Goal: Check status: Check status

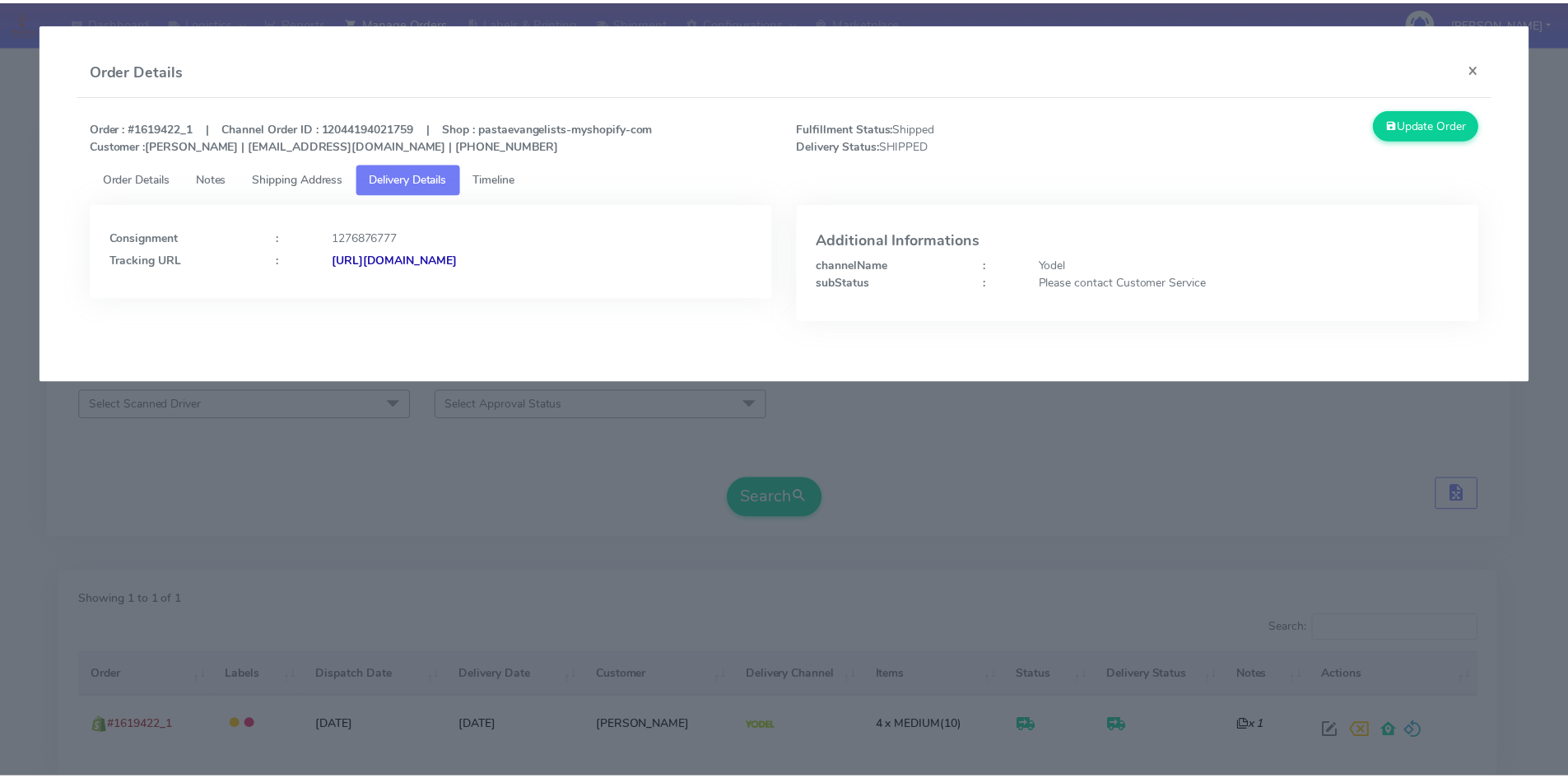
scroll to position [116, 0]
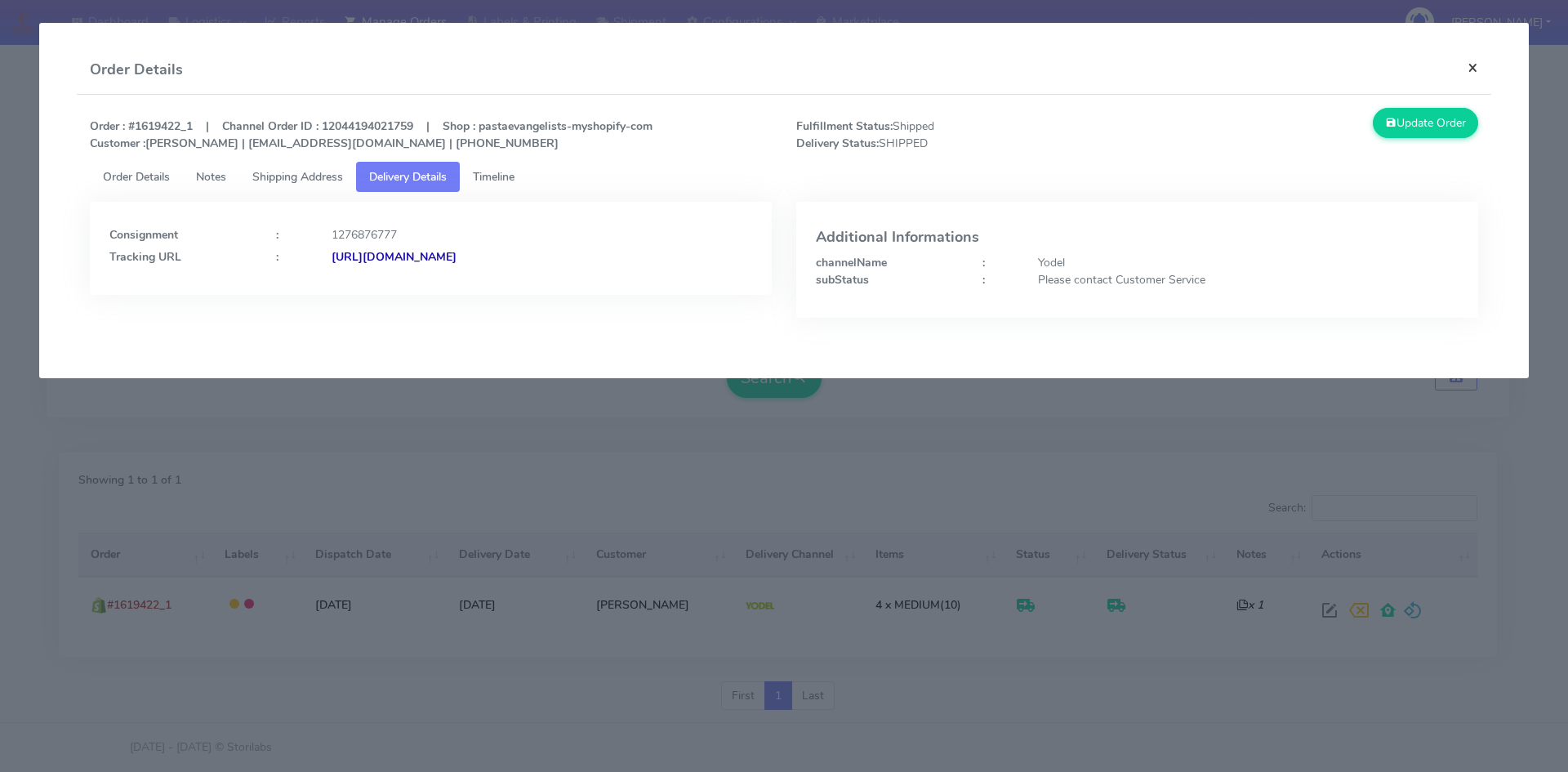
click at [1473, 64] on button "×" at bounding box center [1472, 67] width 37 height 44
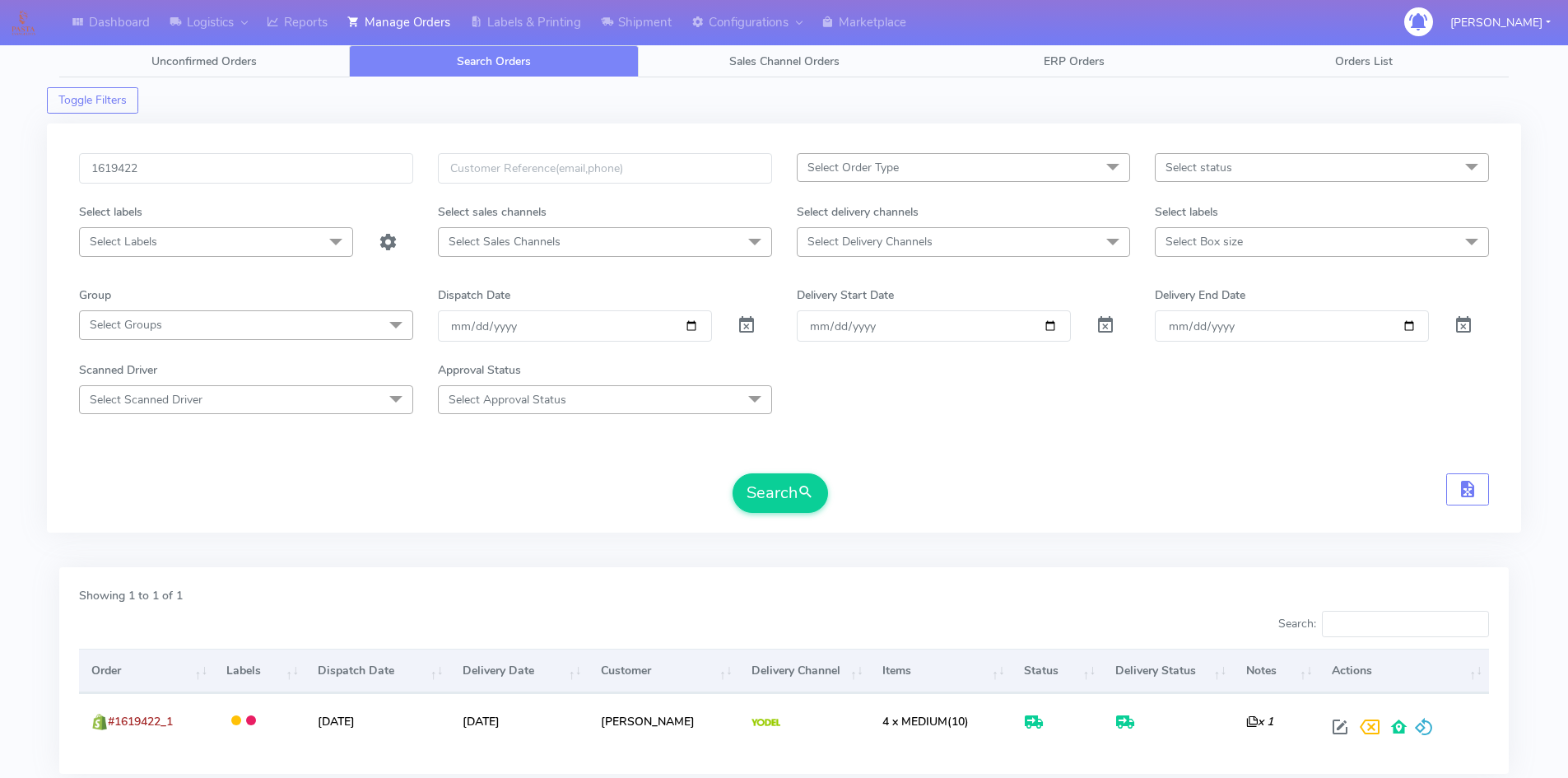
scroll to position [0, 0]
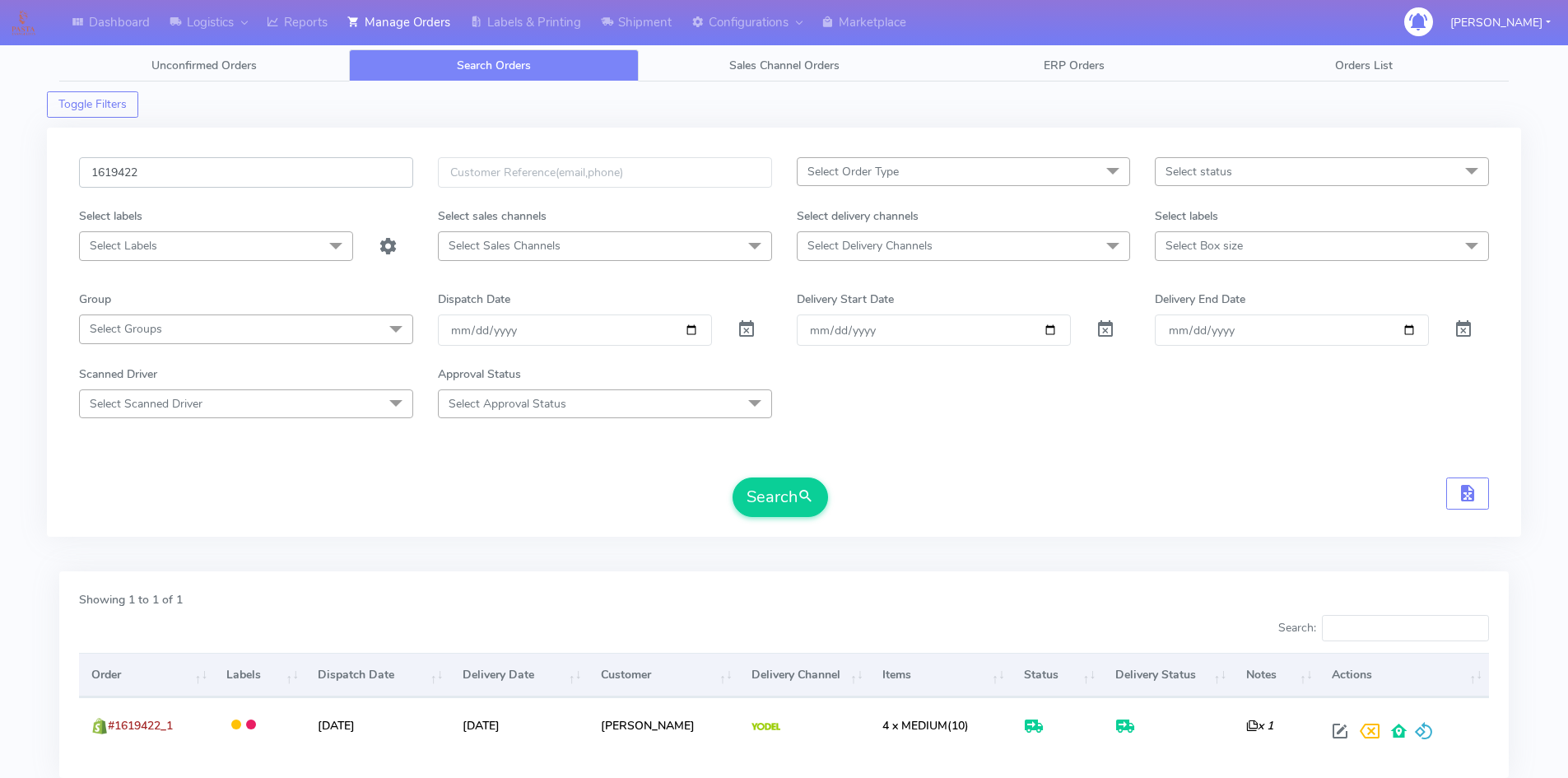
drag, startPoint x: 198, startPoint y: 178, endPoint x: 0, endPoint y: 157, distance: 199.1
click at [0, 157] on div "Dashboard Logistics London Logistics Reports Manage Orders Labels & Printing Sh…" at bounding box center [784, 437] width 1568 height 815
paste input "24473"
type input "1624473"
click at [761, 504] on button "Search" at bounding box center [780, 497] width 96 height 40
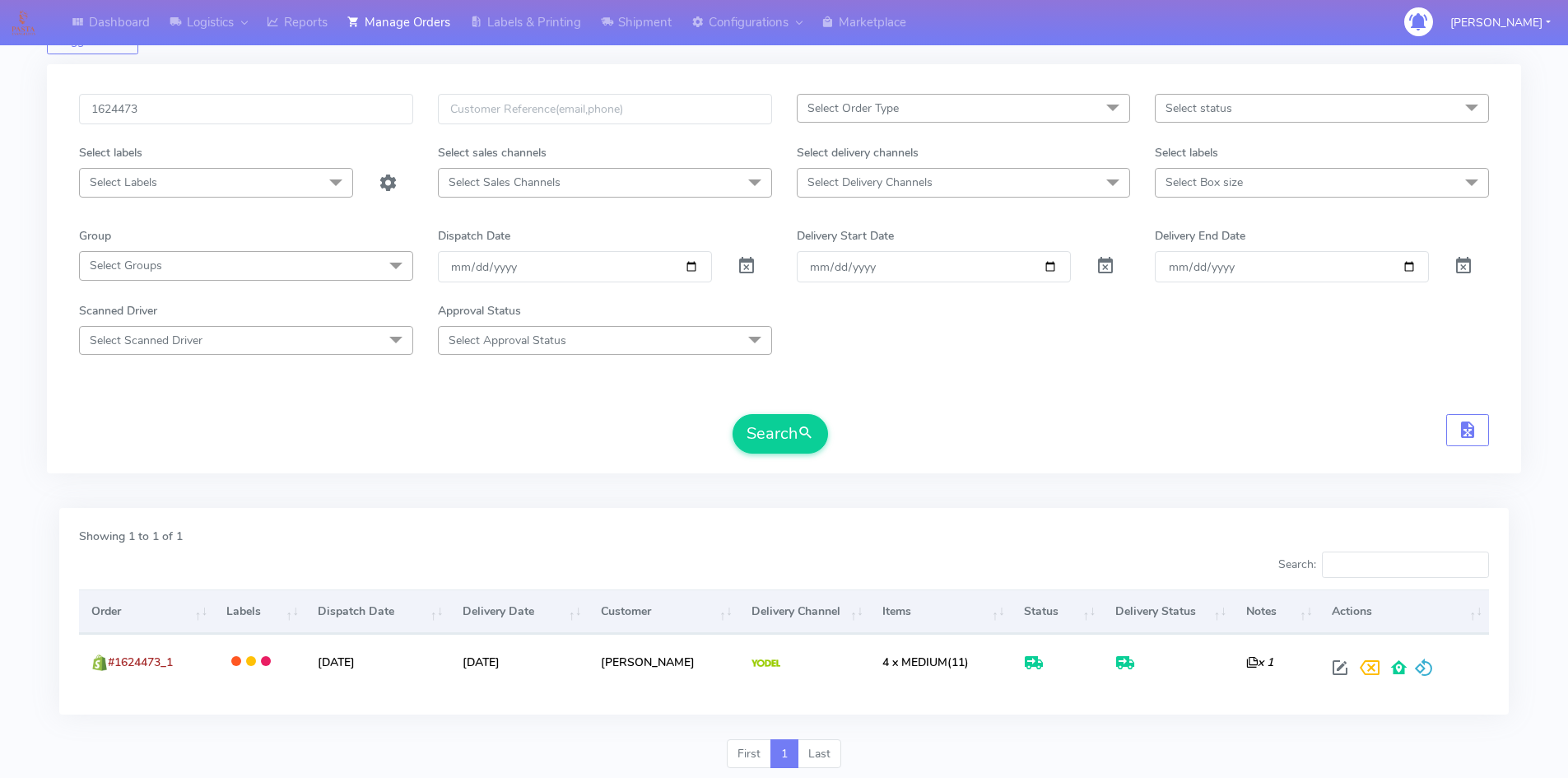
scroll to position [116, 0]
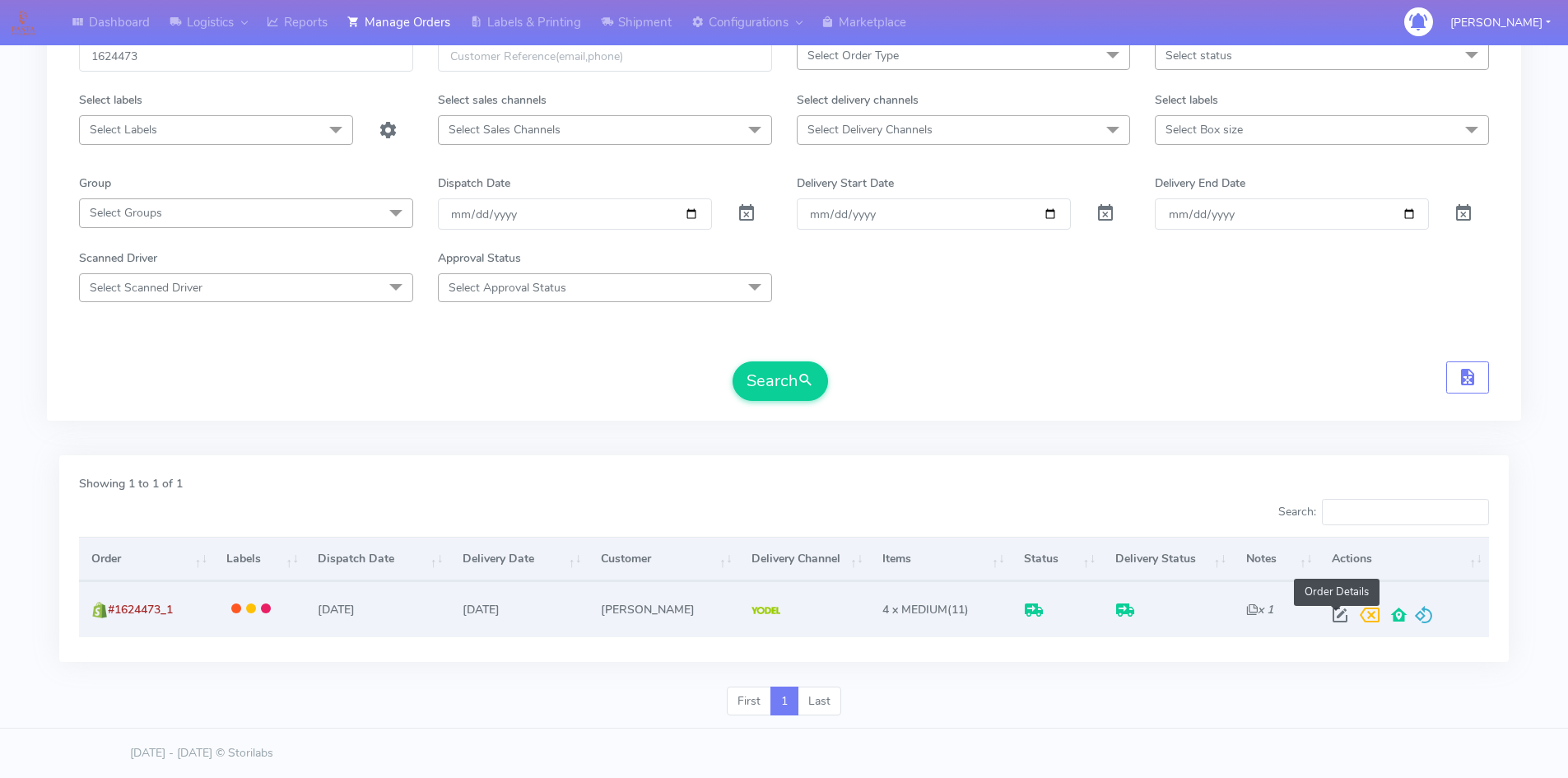
click at [1334, 614] on span at bounding box center [1340, 618] width 30 height 16
select select "5"
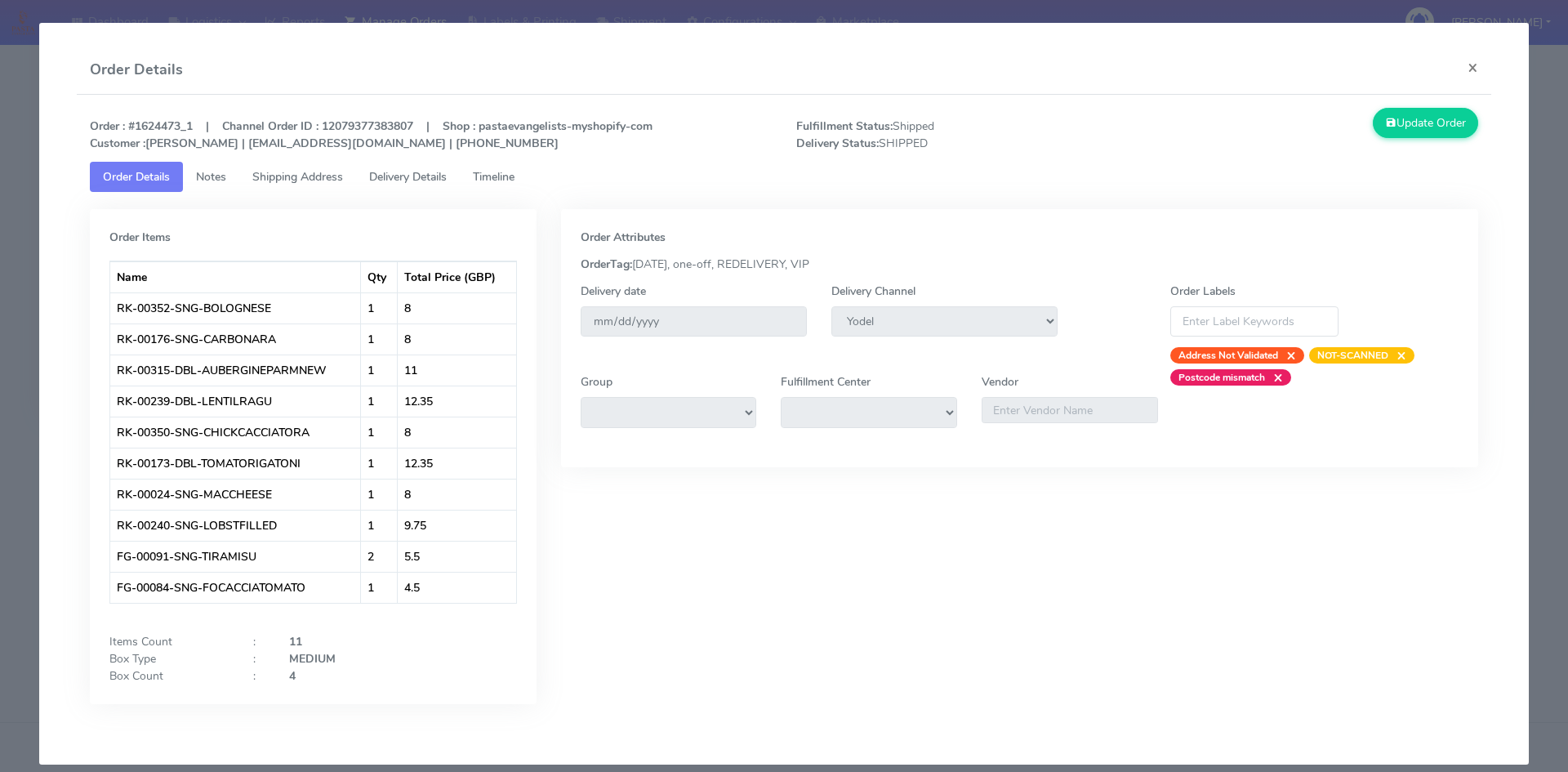
click at [497, 178] on span "Timeline" at bounding box center [494, 177] width 42 height 16
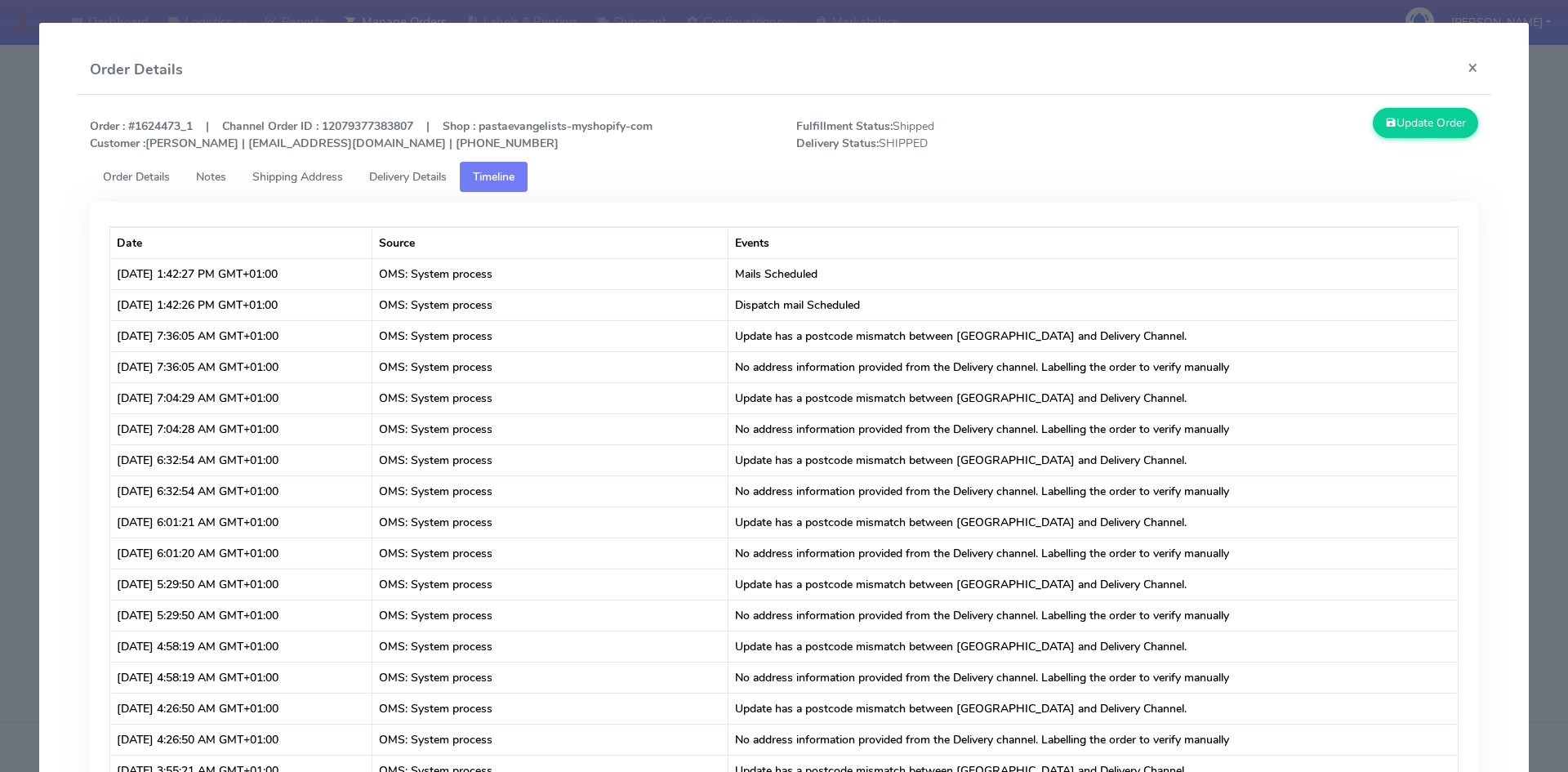
click at [411, 181] on span "Delivery Details" at bounding box center [408, 177] width 78 height 16
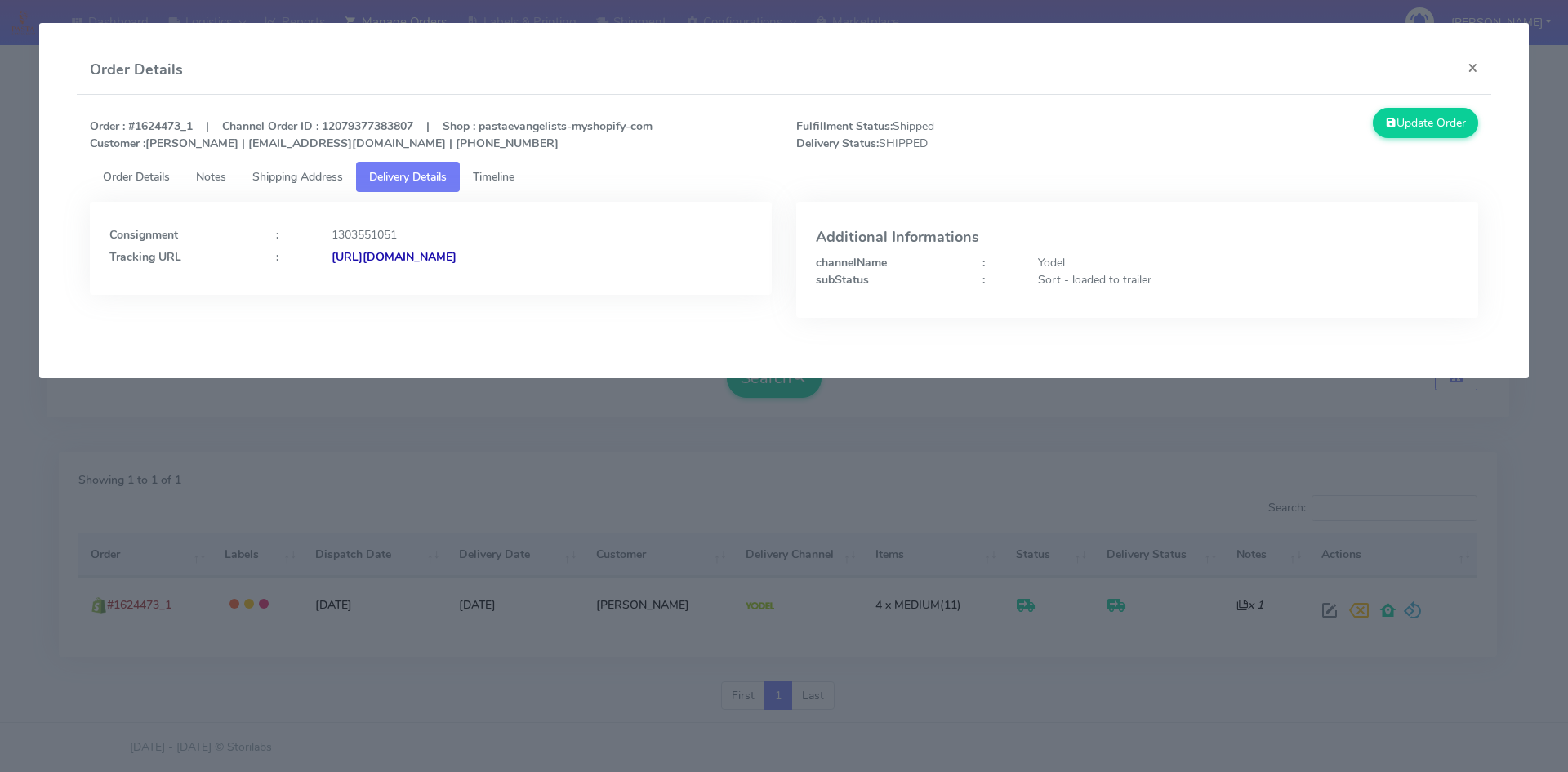
drag, startPoint x: 652, startPoint y: 257, endPoint x: 510, endPoint y: 261, distance: 142.1
click at [510, 261] on div "[URL][DOMAIN_NAME]" at bounding box center [541, 257] width 445 height 17
click at [1470, 73] on button "×" at bounding box center [1472, 67] width 37 height 44
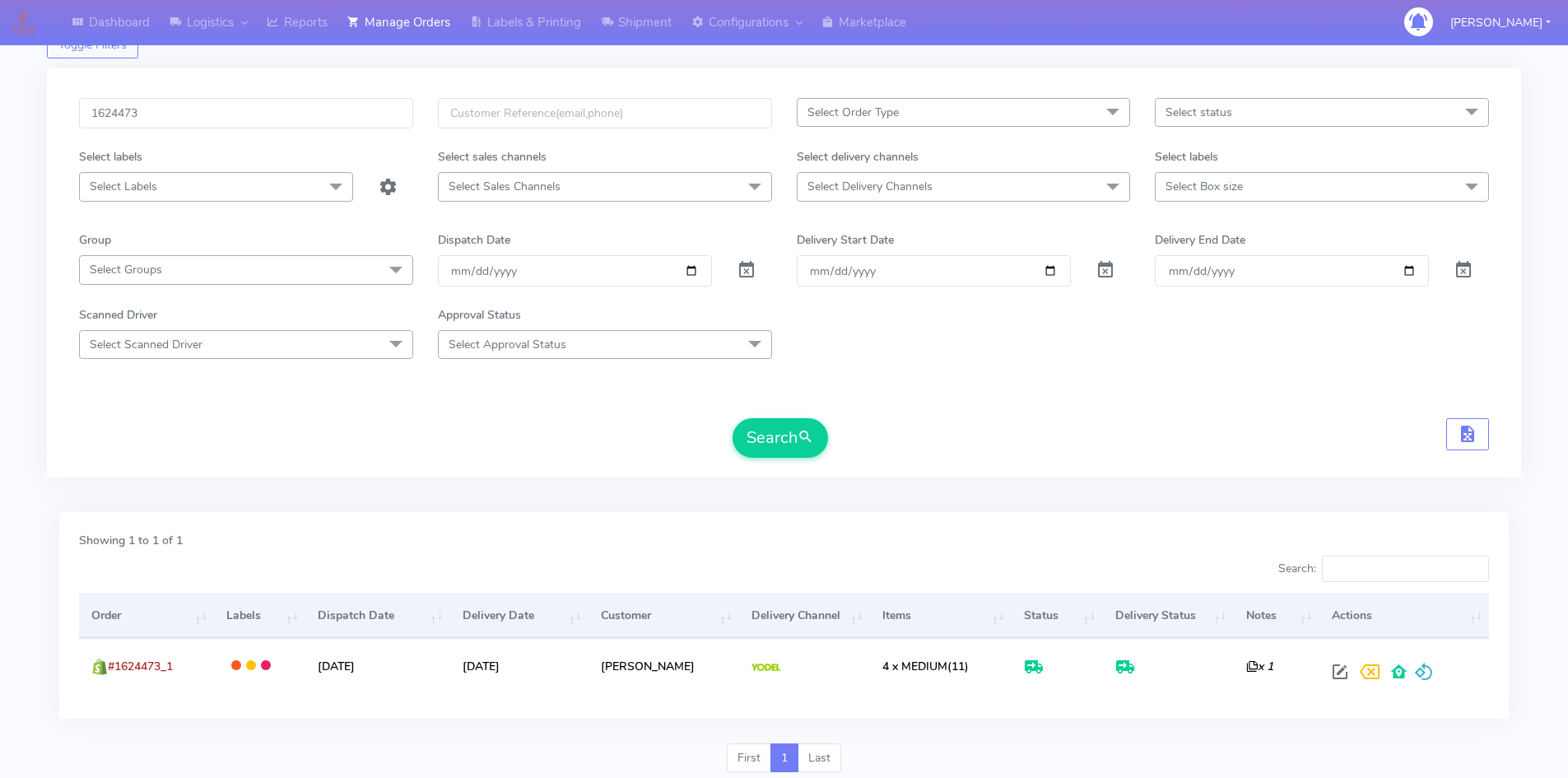
scroll to position [0, 0]
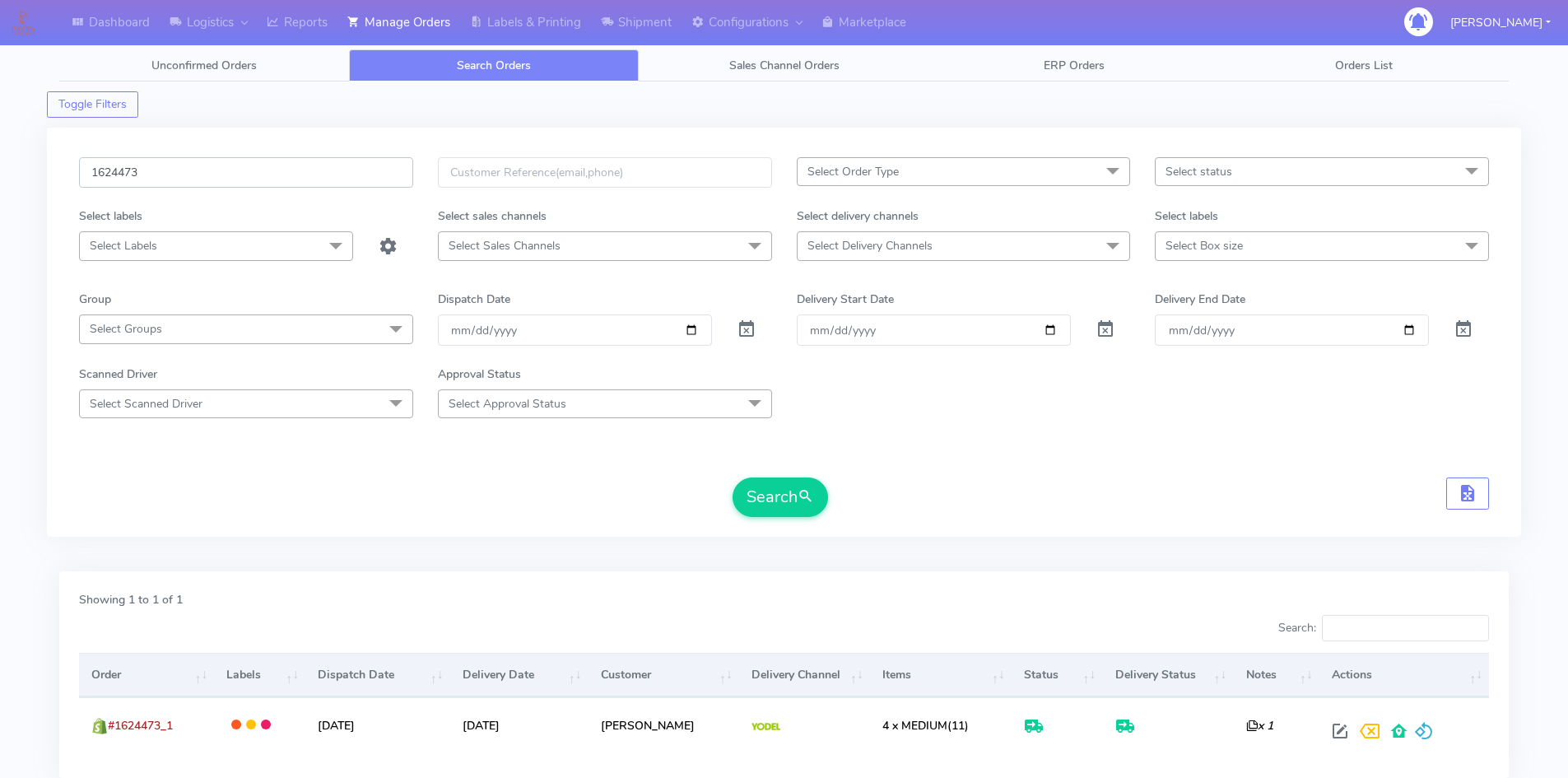
drag, startPoint x: 168, startPoint y: 174, endPoint x: 90, endPoint y: 173, distance: 78.0
click at [90, 173] on input "1624473" at bounding box center [246, 172] width 334 height 31
click at [190, 183] on input "1624473" at bounding box center [246, 172] width 334 height 31
drag, startPoint x: 238, startPoint y: 166, endPoint x: 0, endPoint y: 156, distance: 238.2
click at [0, 156] on div "Dashboard Logistics London Logistics Reports Manage Orders Labels & Printing Sh…" at bounding box center [784, 437] width 1568 height 815
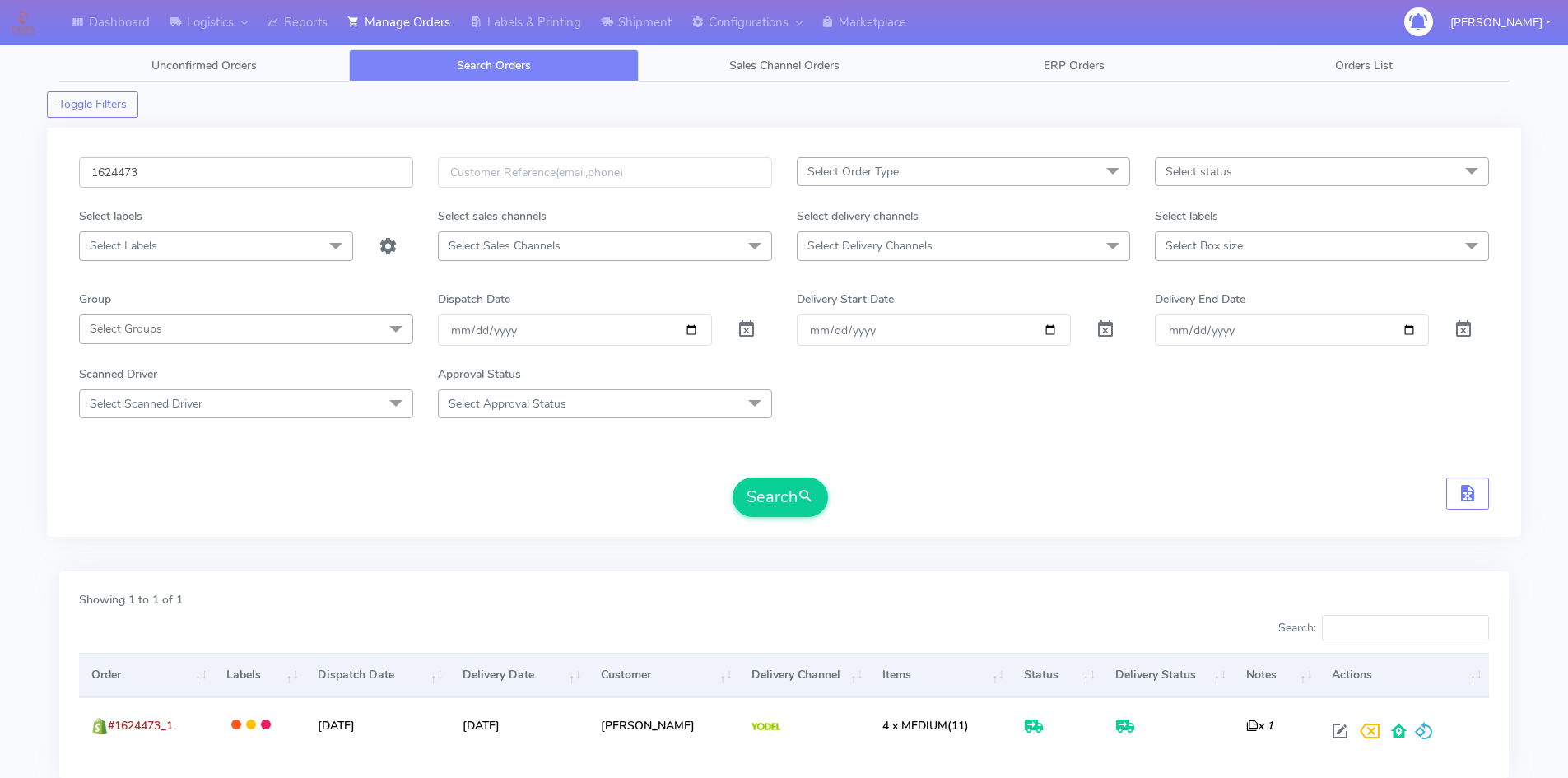
paste input "005"
type input "1624005"
click at [776, 501] on button "Search" at bounding box center [780, 497] width 96 height 40
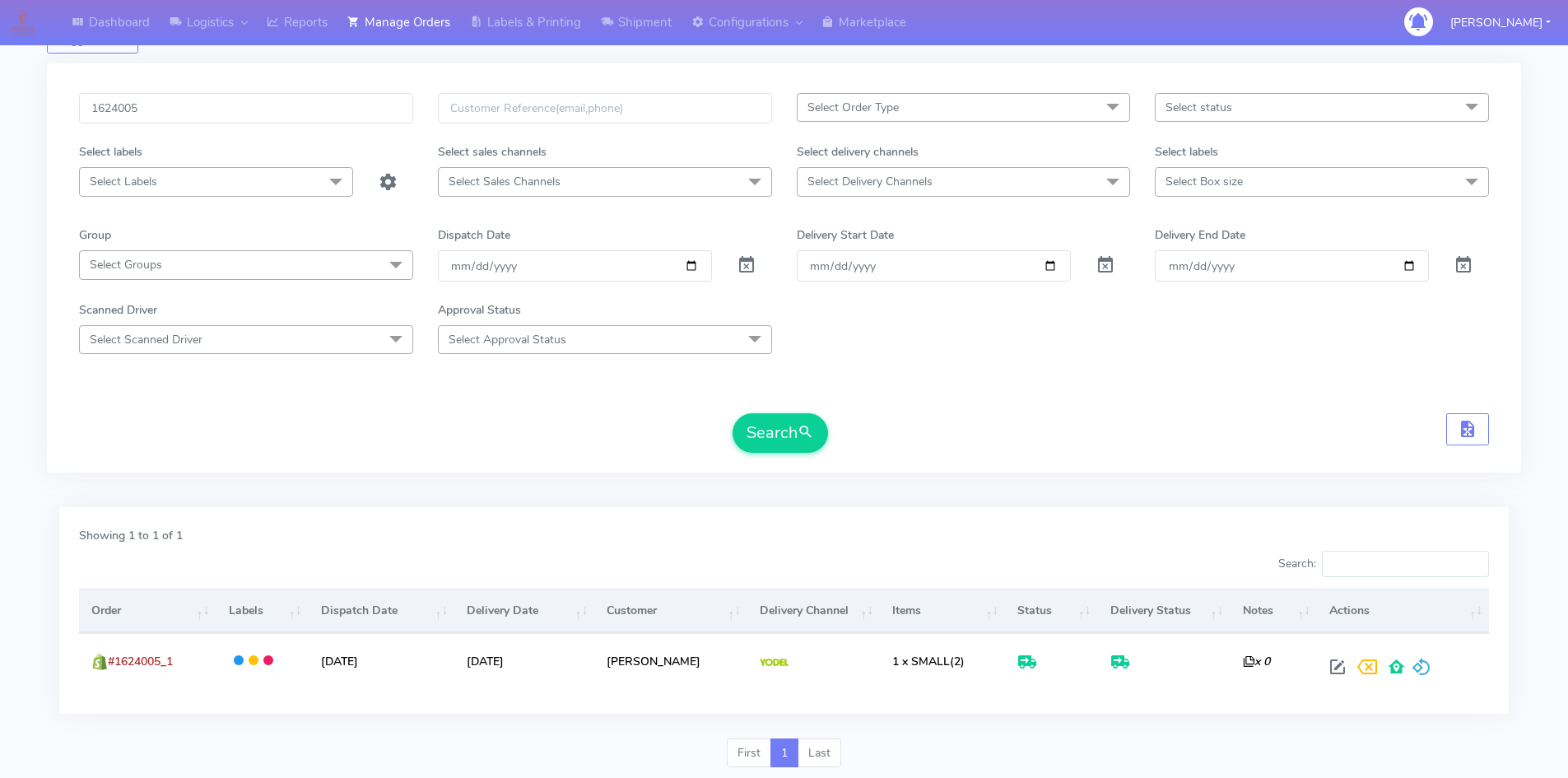
scroll to position [116, 0]
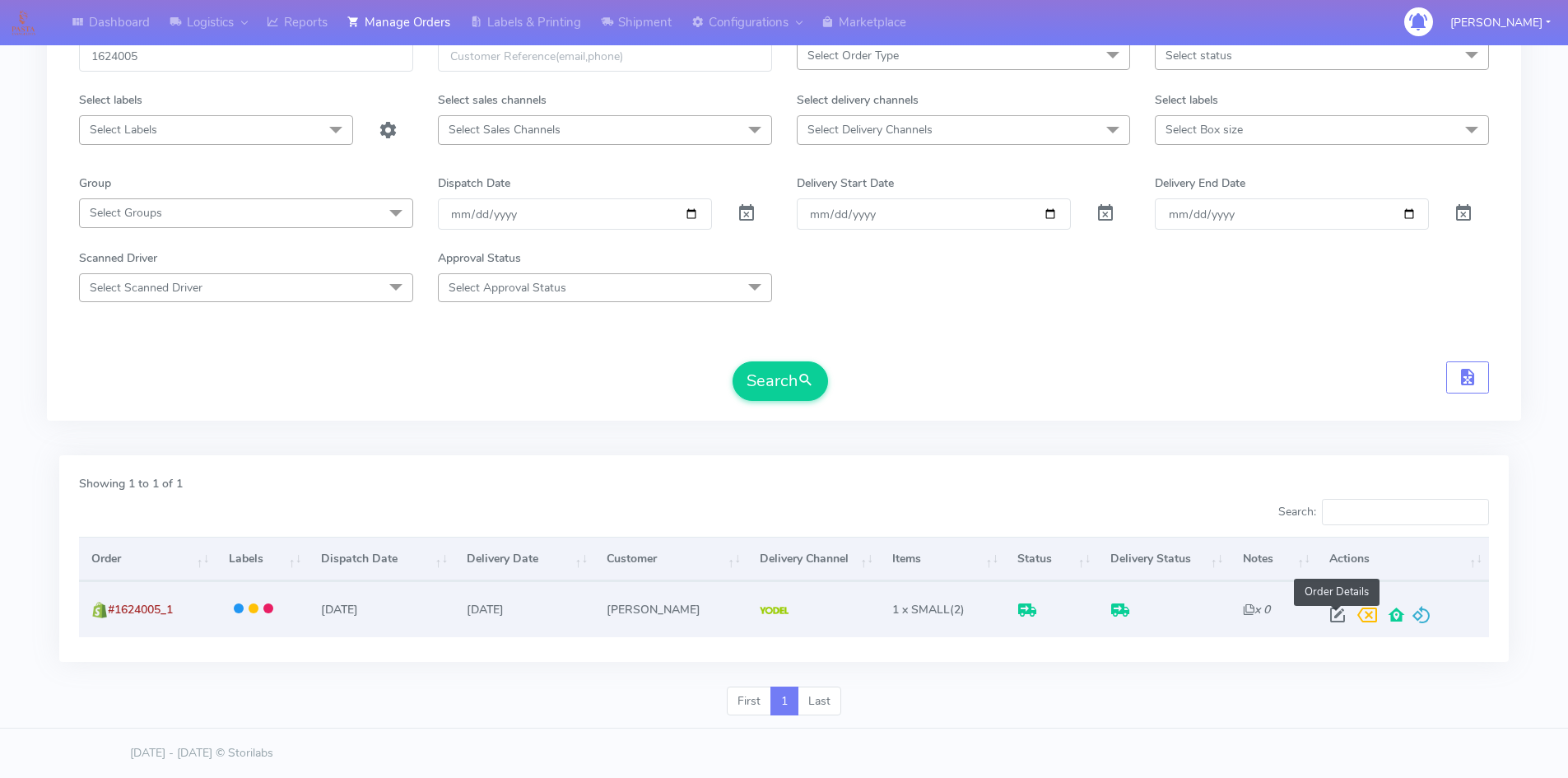
click at [1332, 613] on span at bounding box center [1337, 618] width 30 height 16
select select "5"
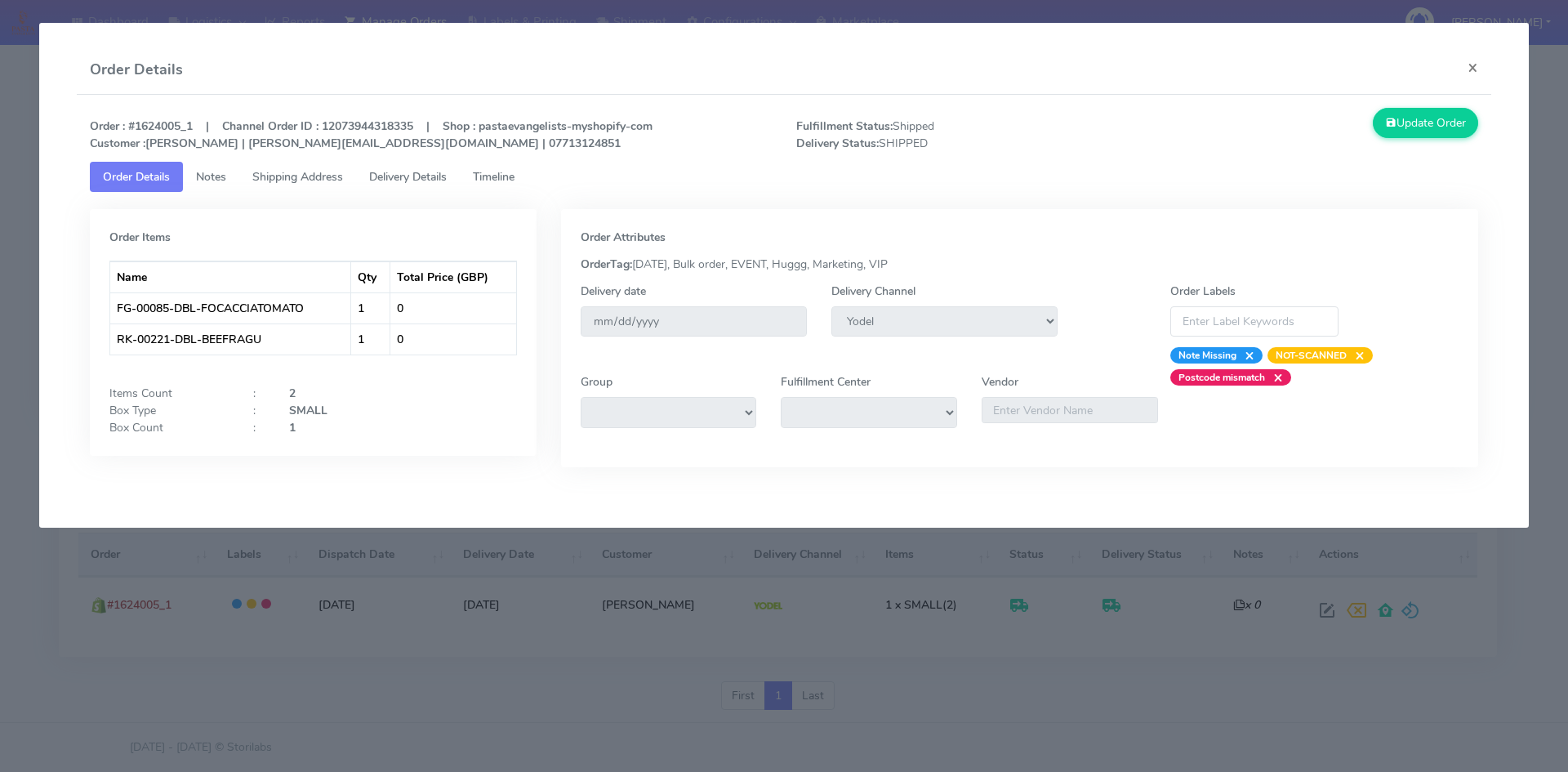
click at [422, 175] on span "Delivery Details" at bounding box center [408, 177] width 78 height 16
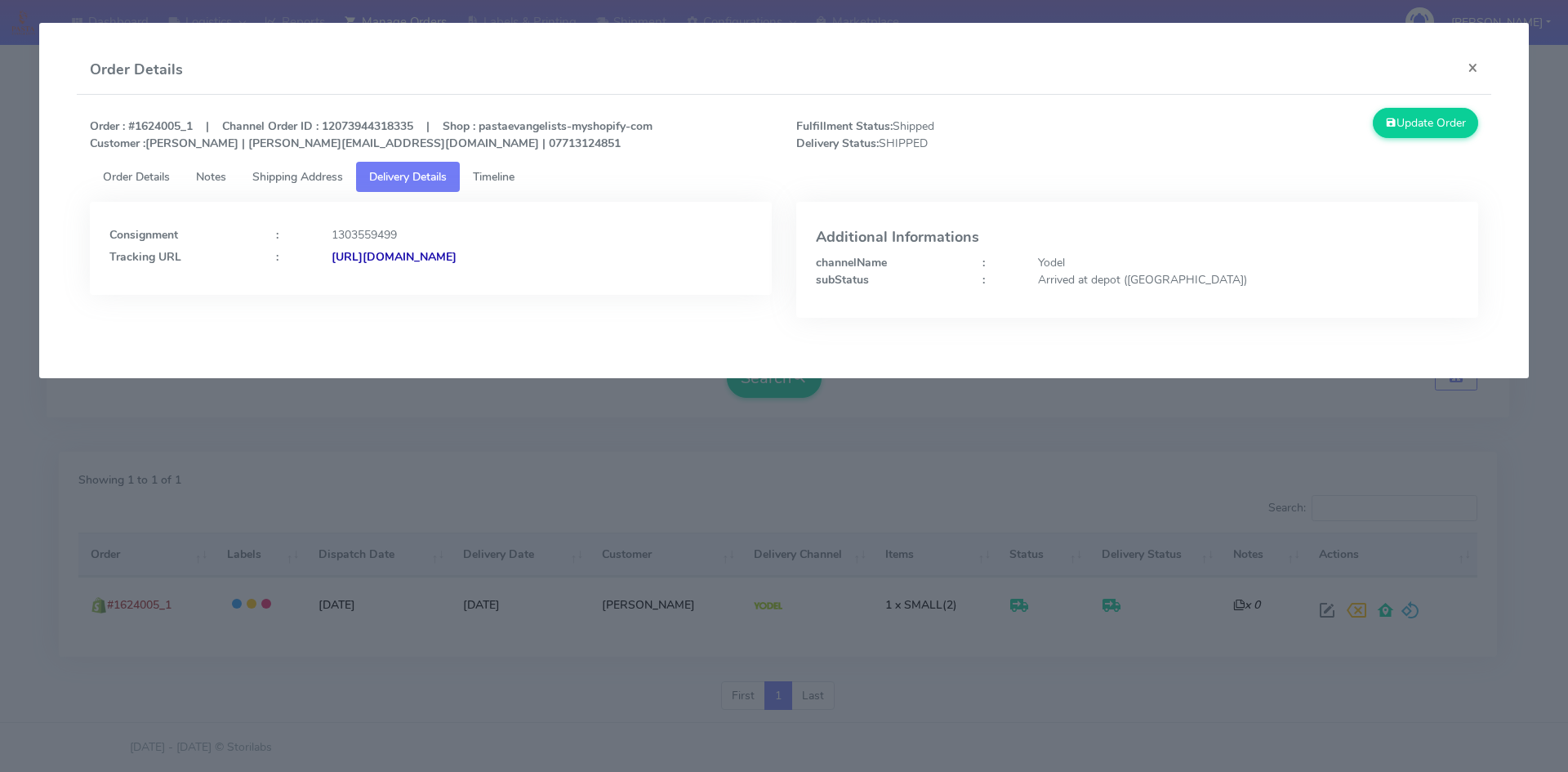
click at [507, 170] on span "Timeline" at bounding box center [494, 177] width 42 height 16
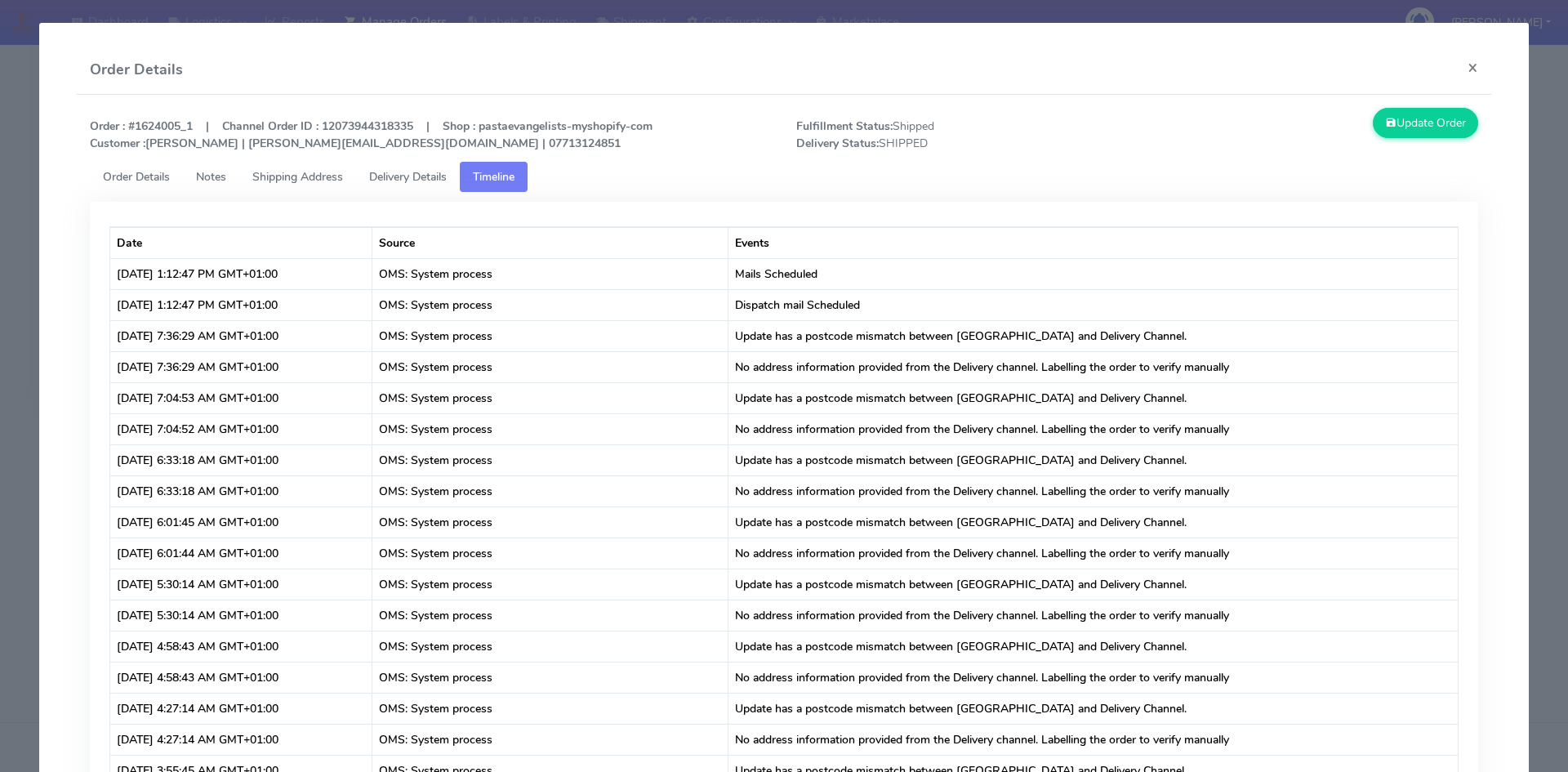
click at [419, 171] on span "Delivery Details" at bounding box center [408, 177] width 78 height 16
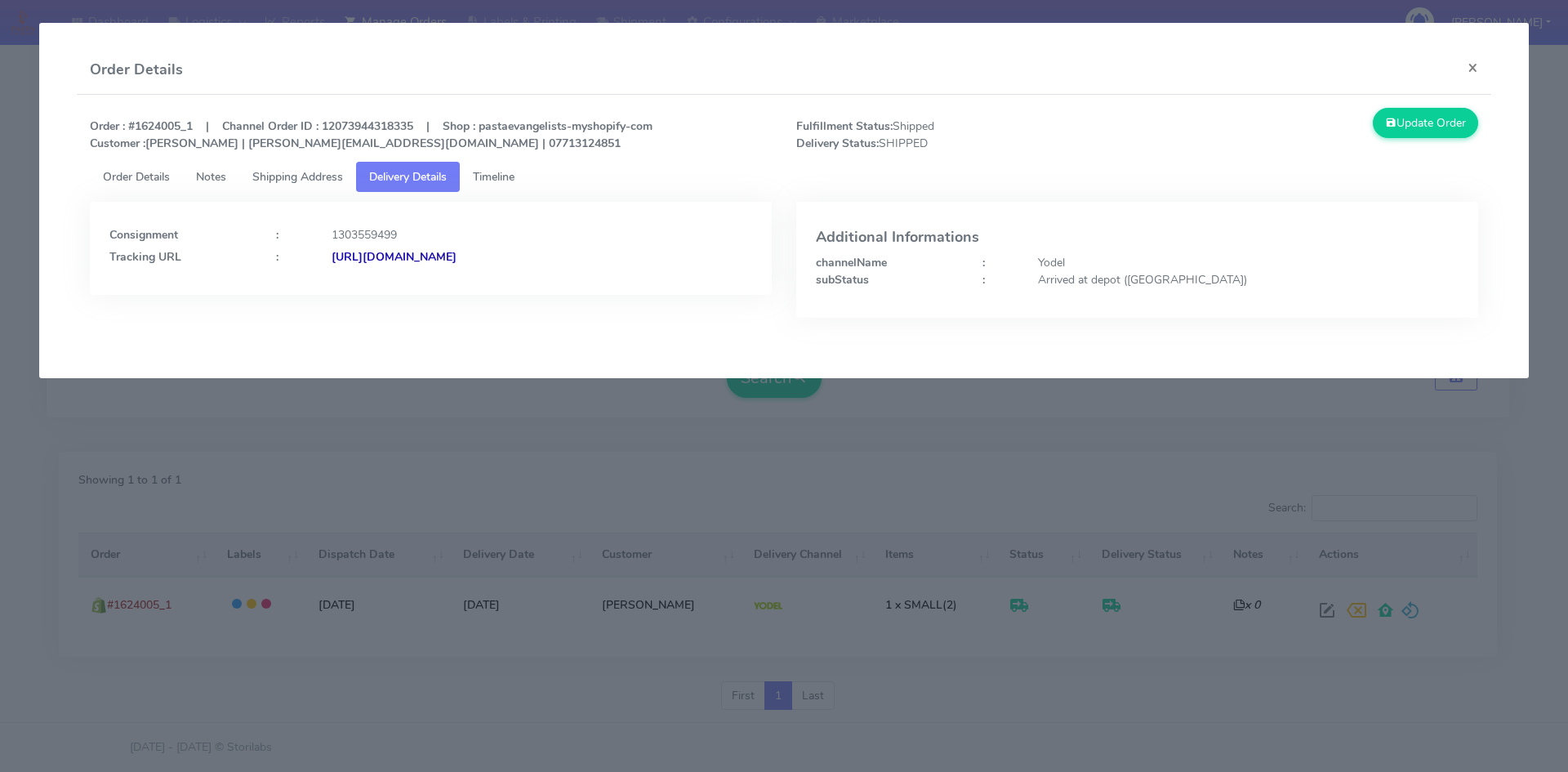
click at [456, 260] on strong "[URL][DOMAIN_NAME]" at bounding box center [394, 257] width 125 height 16
click at [1467, 71] on button "×" at bounding box center [1472, 67] width 37 height 44
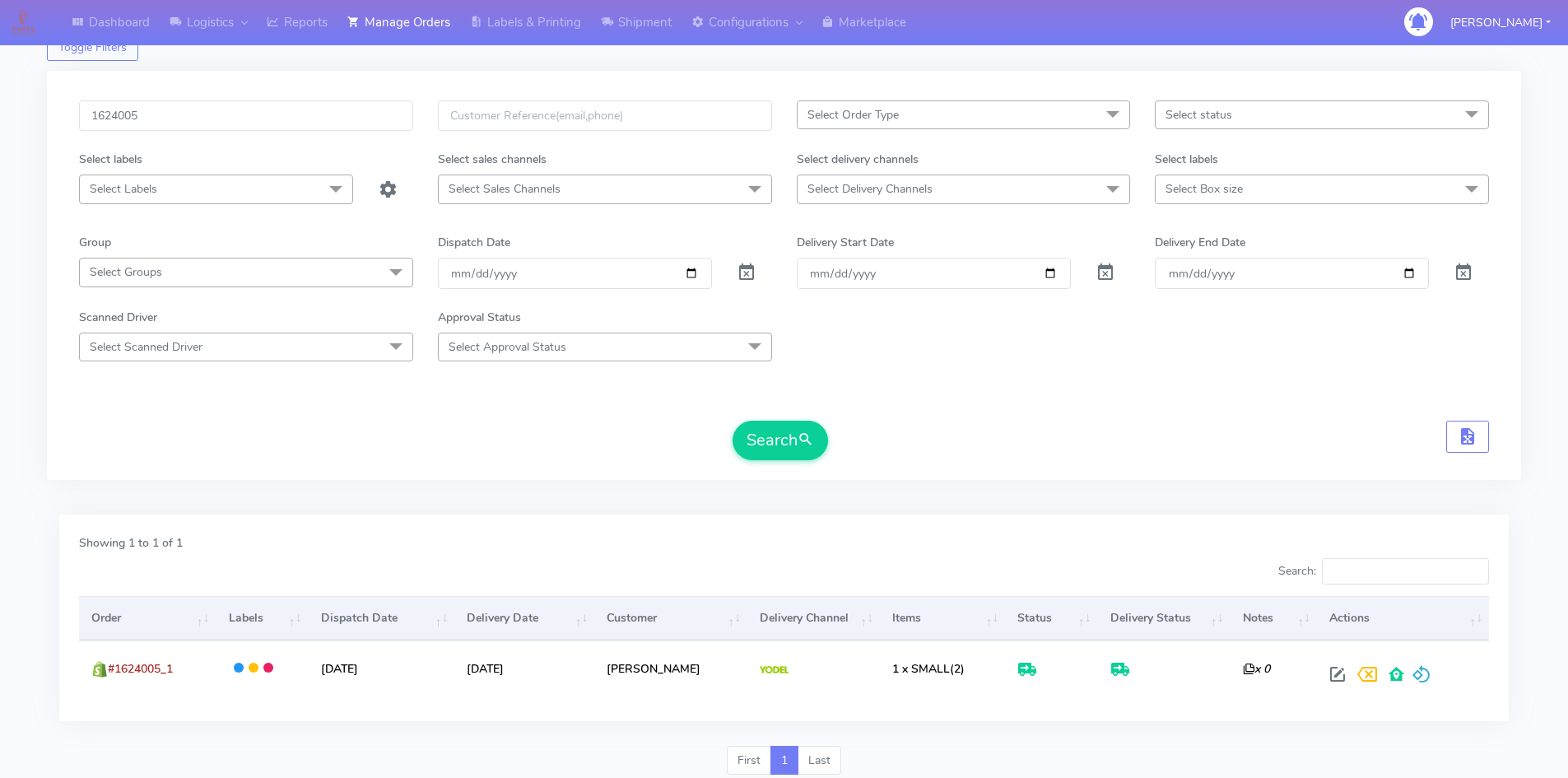
scroll to position [0, 0]
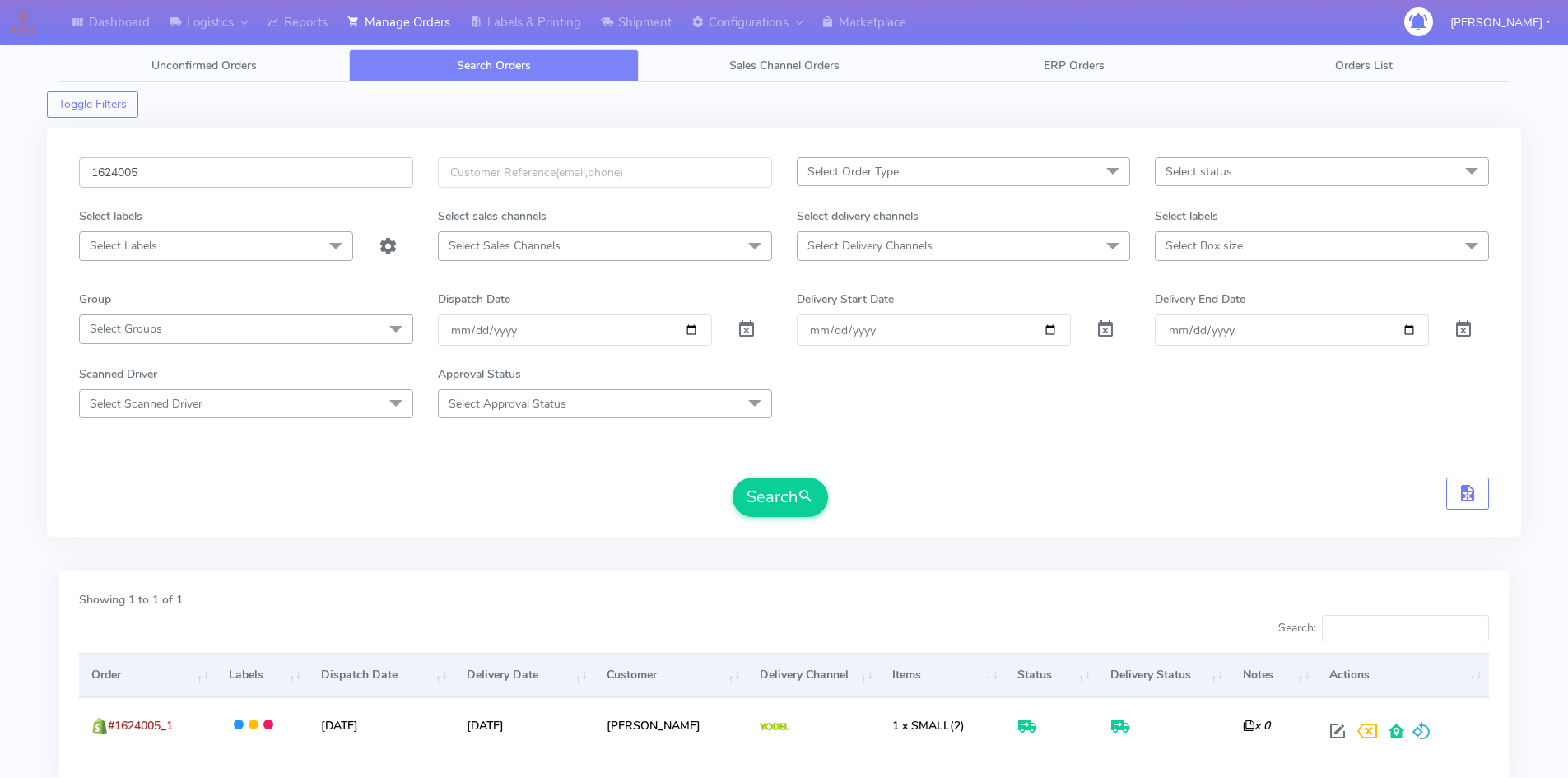
drag, startPoint x: 198, startPoint y: 175, endPoint x: 0, endPoint y: 148, distance: 199.8
click at [0, 151] on div "Dashboard Logistics London Logistics Reports Manage Orders Labels & Printing Sh…" at bounding box center [784, 437] width 1568 height 815
paste input "0512"
type input "1620512"
click at [732, 478] on button "Search" at bounding box center [780, 497] width 96 height 40
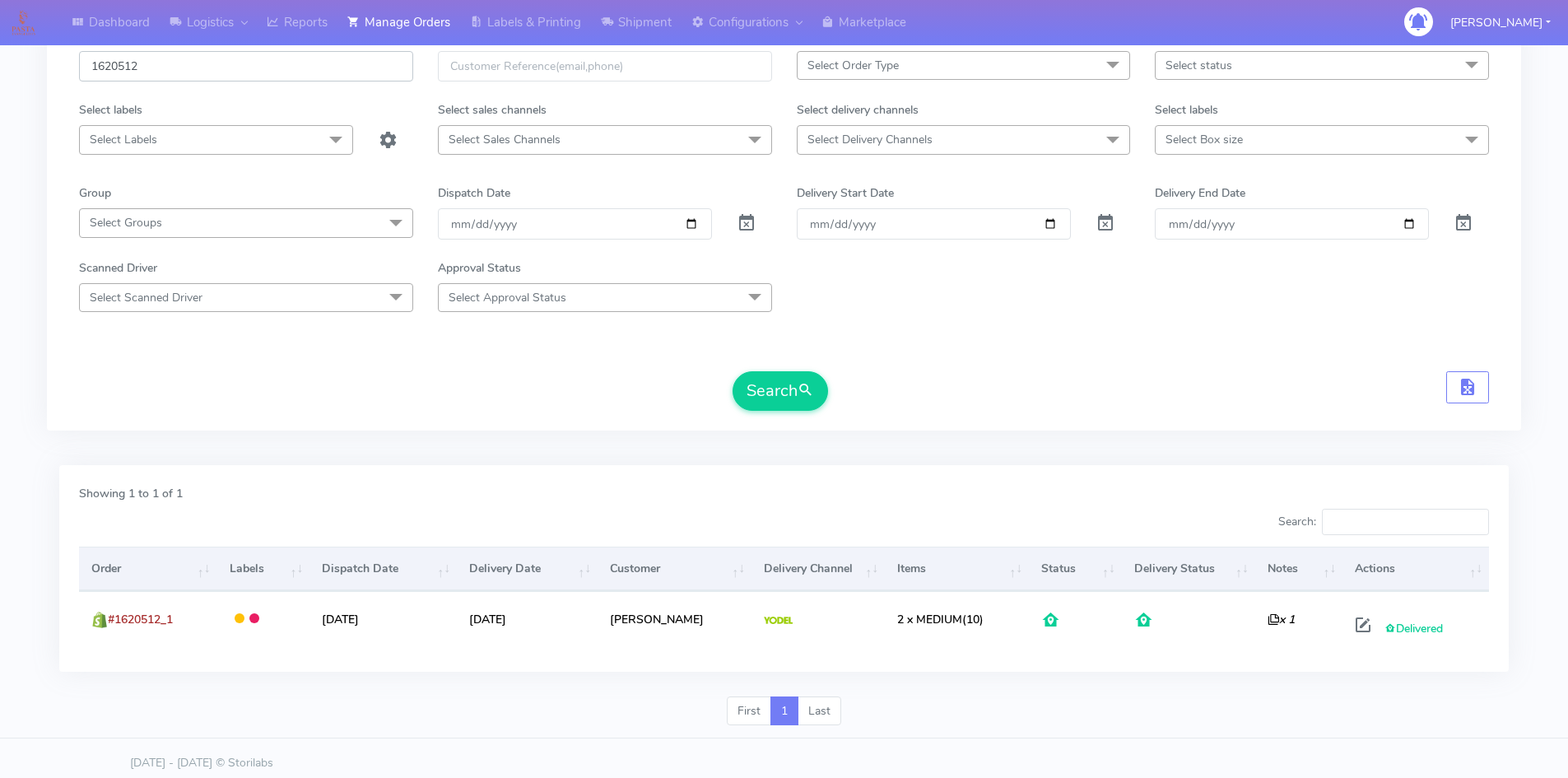
scroll to position [116, 0]
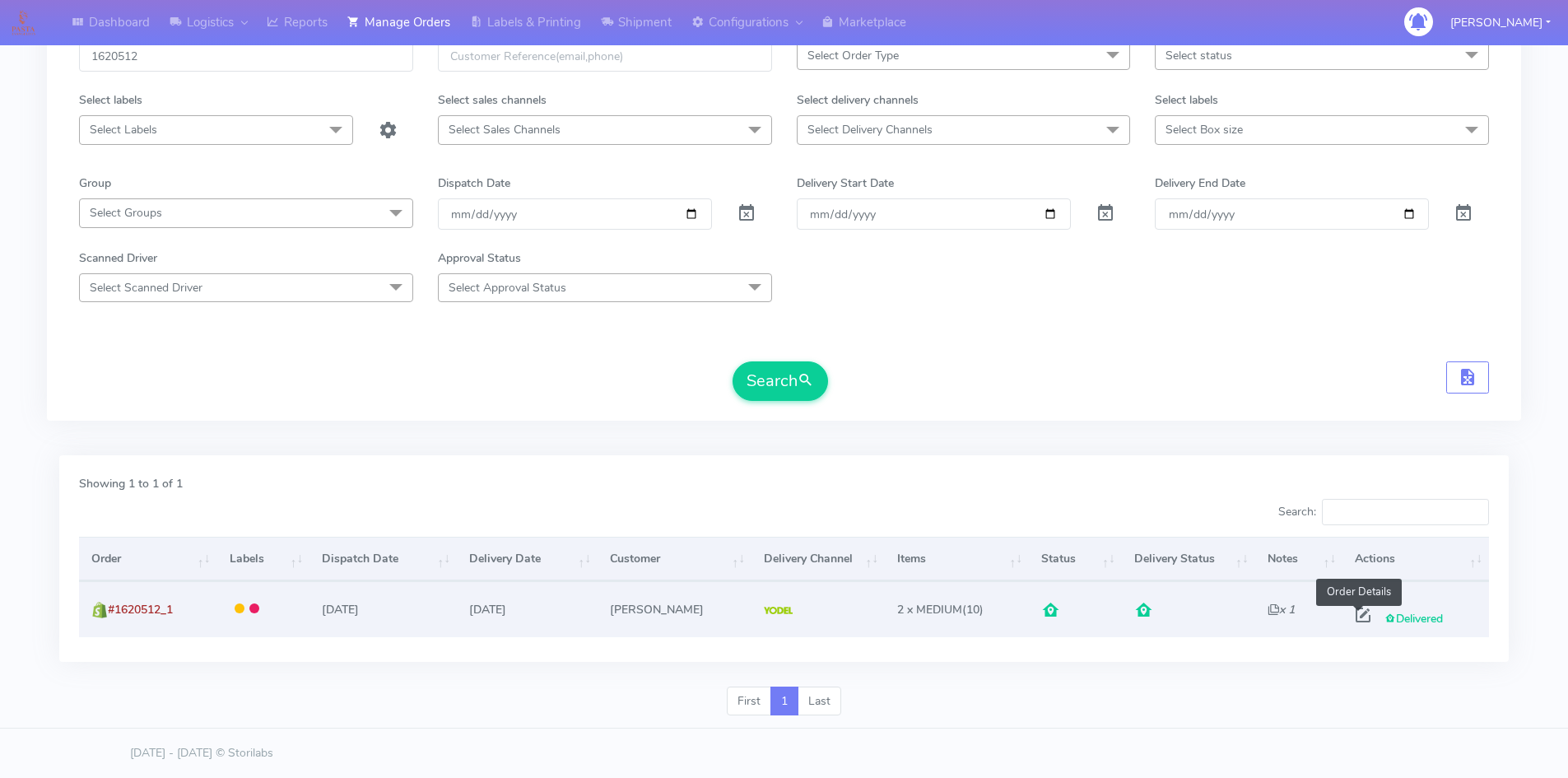
click at [1358, 616] on span at bounding box center [1363, 618] width 30 height 16
select select "5"
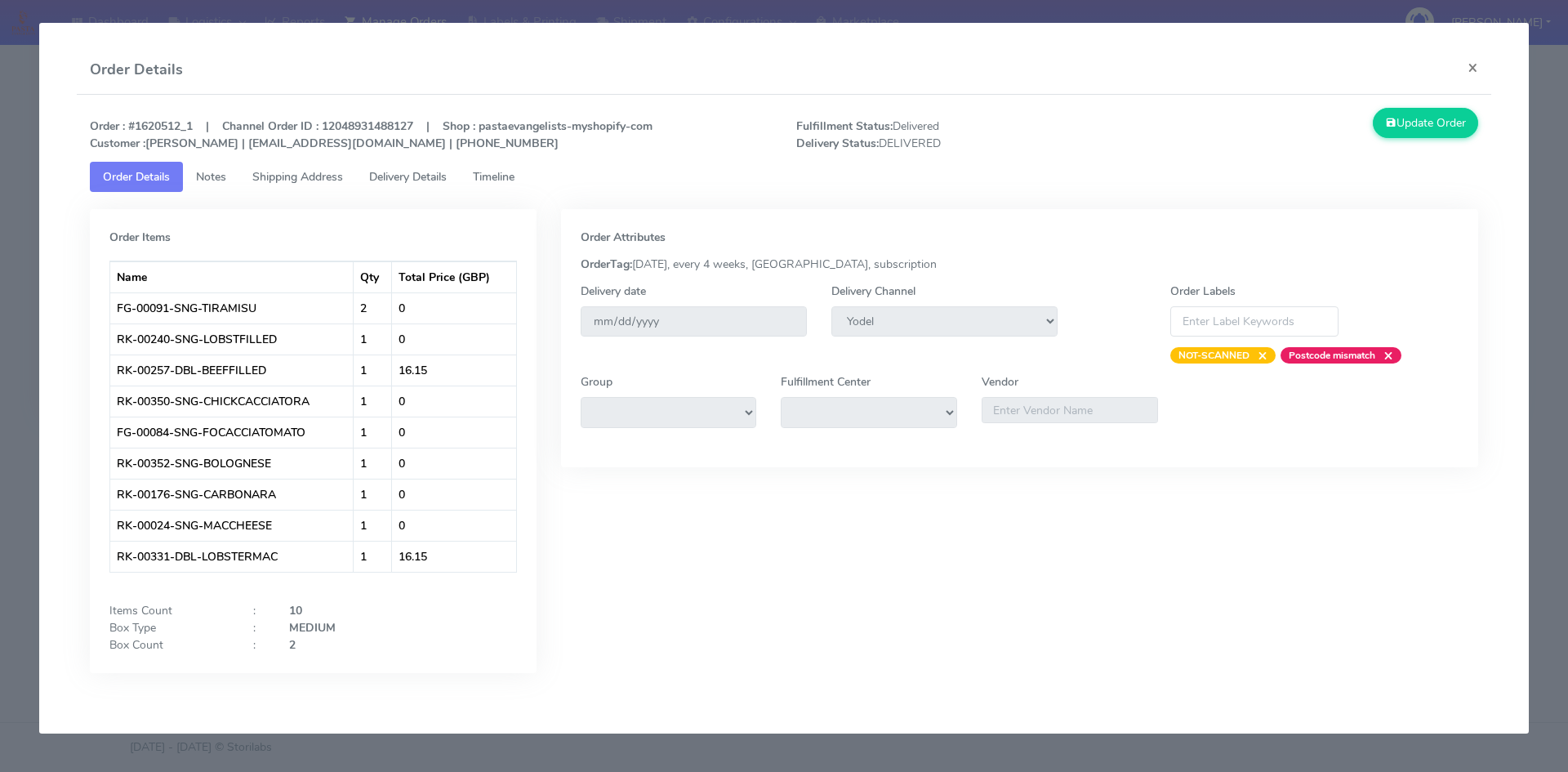
click at [505, 169] on span "Timeline" at bounding box center [494, 177] width 42 height 16
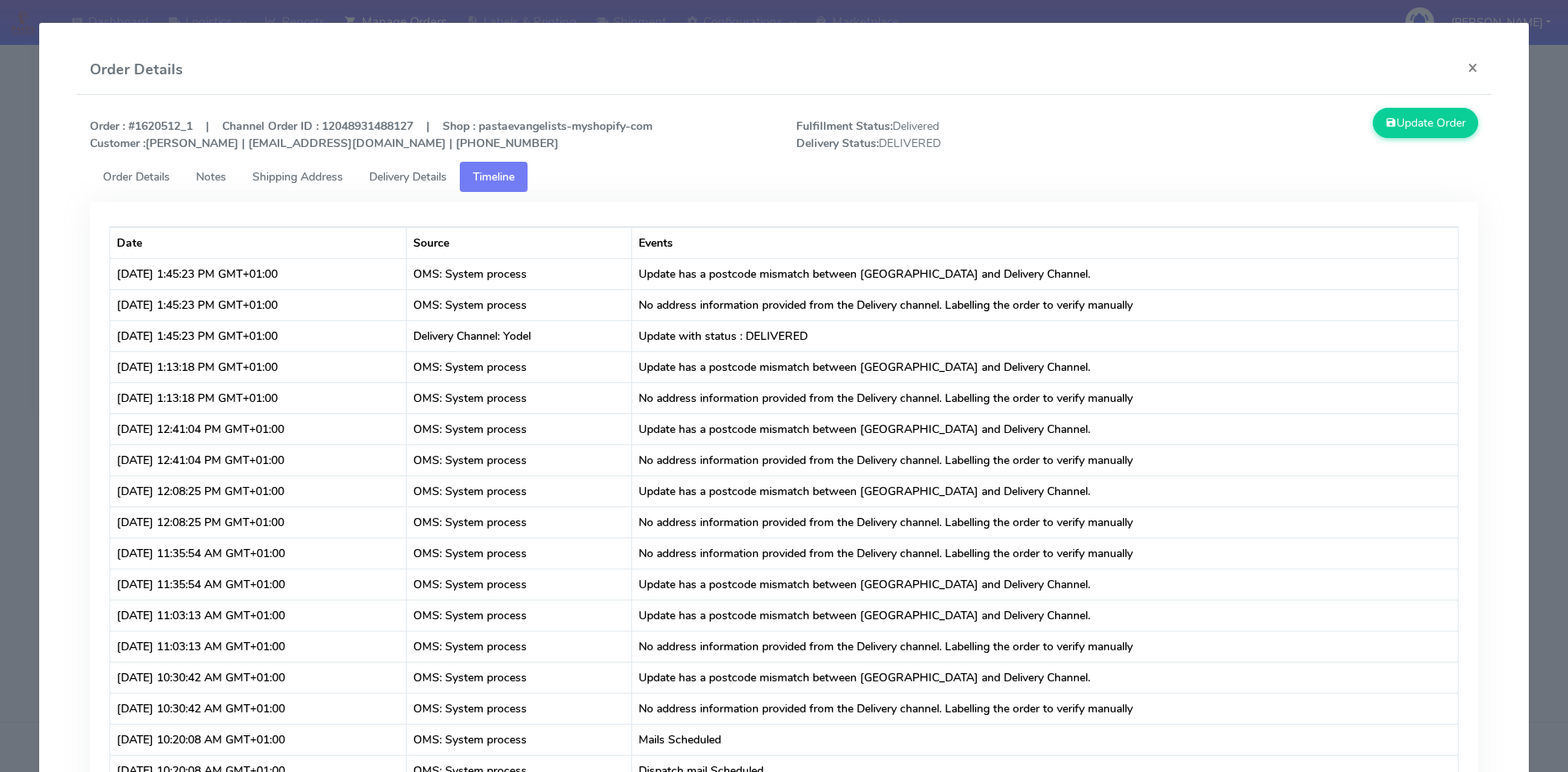
click at [423, 173] on span "Delivery Details" at bounding box center [408, 177] width 78 height 16
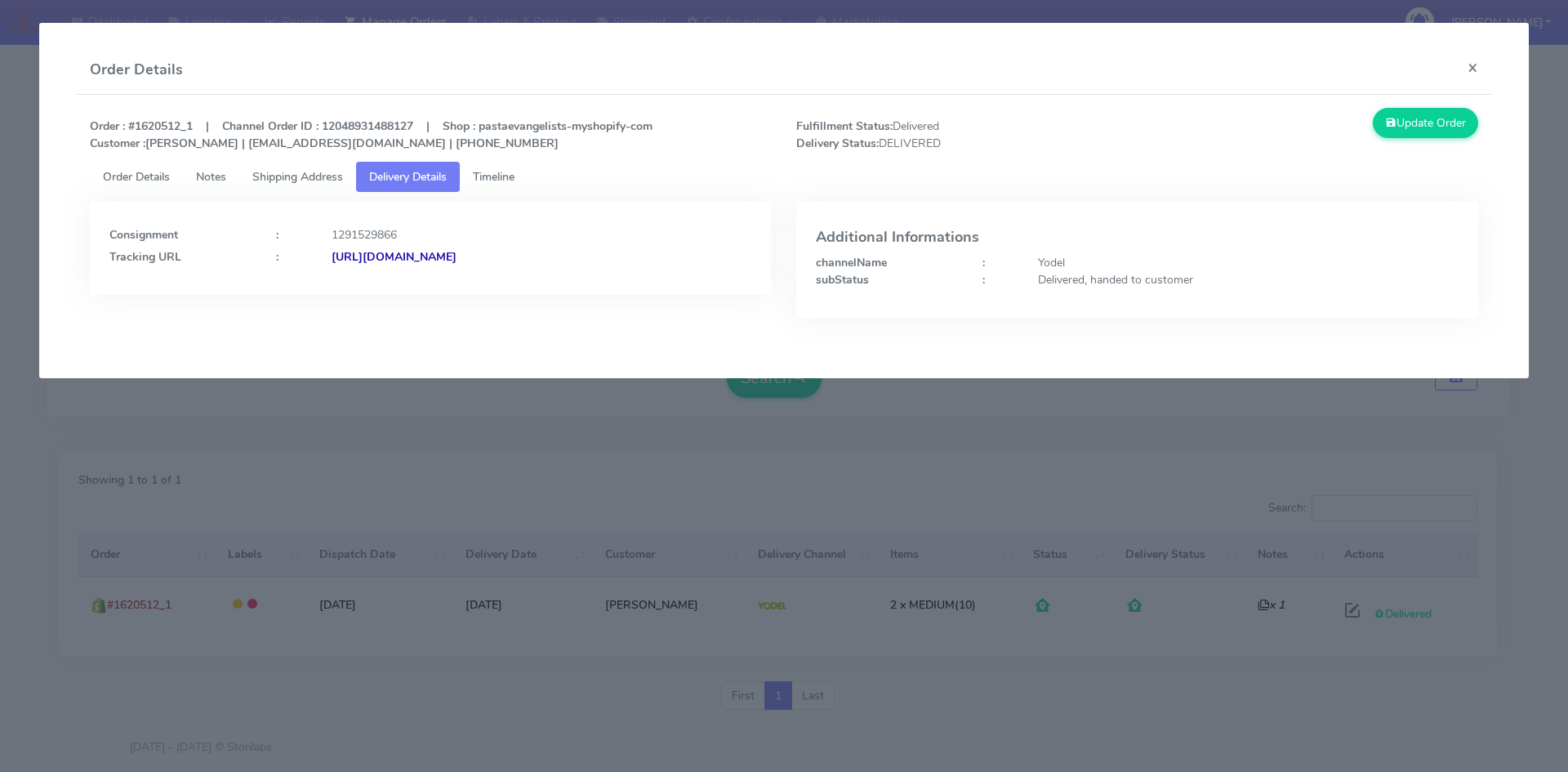
click at [456, 258] on strong "[URL][DOMAIN_NAME]" at bounding box center [394, 257] width 125 height 16
drag, startPoint x: 667, startPoint y: 250, endPoint x: 510, endPoint y: 260, distance: 157.3
click at [510, 260] on div "[URL][DOMAIN_NAME]" at bounding box center [541, 257] width 445 height 17
copy strong "JJD0002249960894777"
click at [1476, 65] on button "×" at bounding box center [1472, 67] width 37 height 44
